Goal: Information Seeking & Learning: Learn about a topic

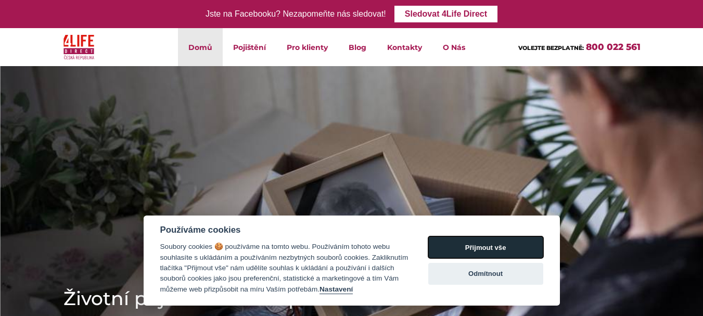
click at [501, 250] on button "Přijmout vše" at bounding box center [485, 247] width 115 height 22
checkbox input "true"
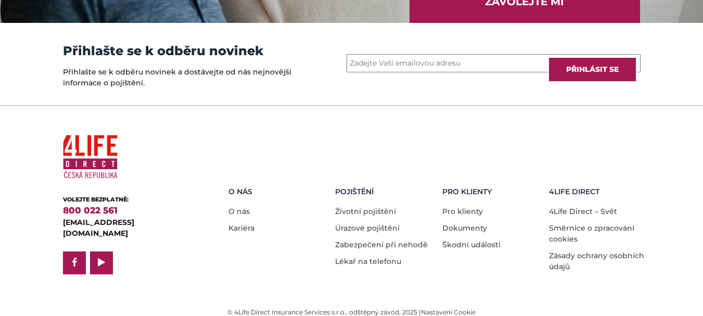
scroll to position [1525, 0]
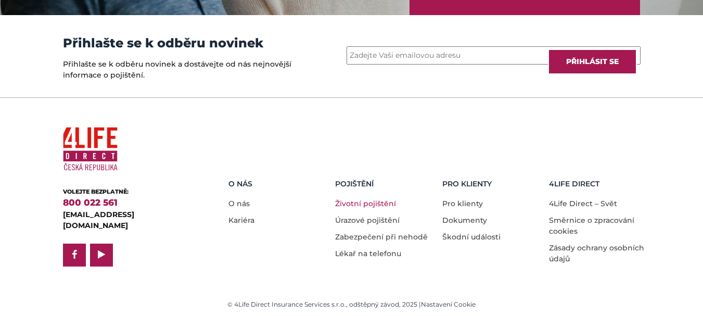
click at [370, 202] on link "Životní pojištění" at bounding box center [365, 203] width 61 height 9
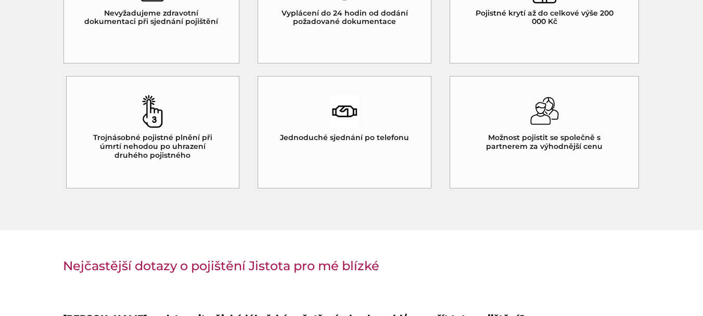
scroll to position [1022, 0]
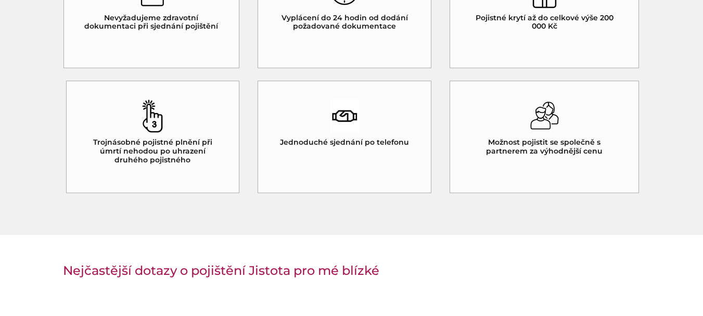
click at [544, 119] on img at bounding box center [544, 115] width 29 height 33
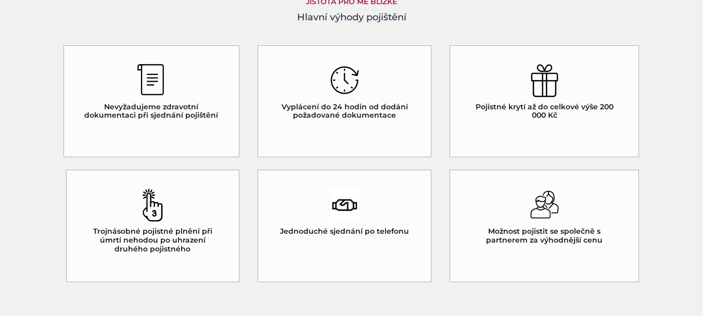
scroll to position [918, 0]
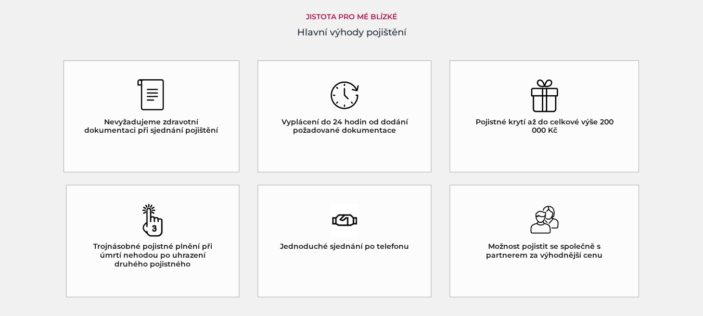
click at [550, 103] on img at bounding box center [544, 95] width 29 height 33
click at [542, 220] on img at bounding box center [544, 220] width 29 height 33
